Goal: Task Accomplishment & Management: Complete application form

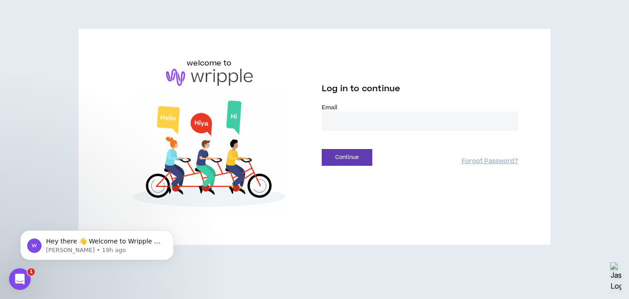
click at [438, 116] on input "email" at bounding box center [420, 120] width 196 height 19
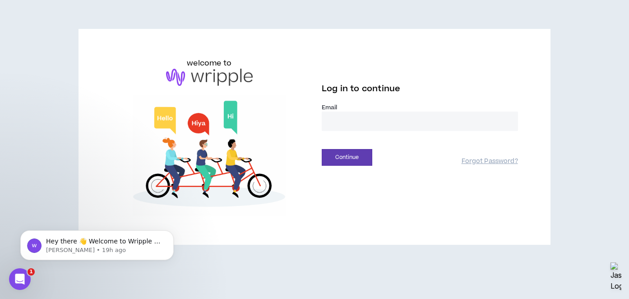
type input "**********"
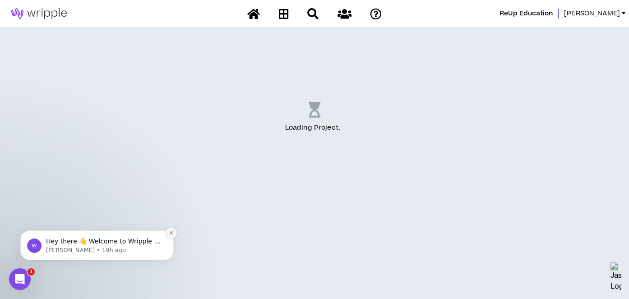
click at [171, 233] on icon "Dismiss notification" at bounding box center [170, 232] width 3 height 3
